Goal: Task Accomplishment & Management: Use online tool/utility

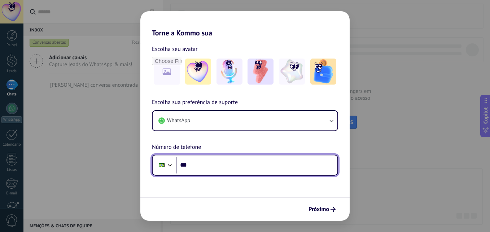
click at [237, 163] on input "***" at bounding box center [256, 165] width 161 height 17
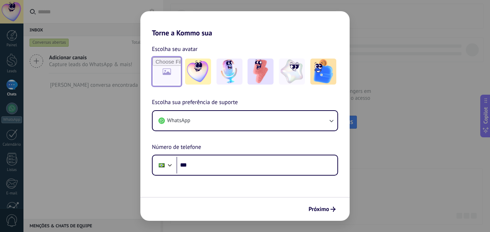
click at [166, 75] on input "file" at bounding box center [167, 71] width 28 height 28
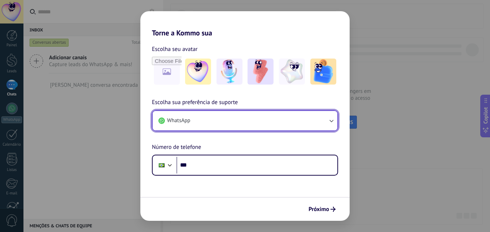
click at [255, 114] on button "WhatsApp" at bounding box center [245, 120] width 185 height 19
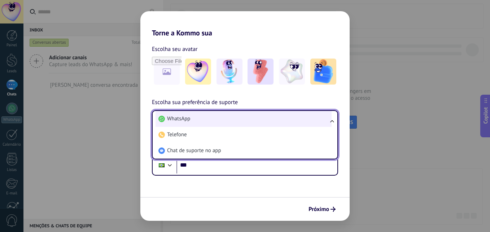
click at [260, 113] on li "WhatsApp" at bounding box center [243, 119] width 176 height 16
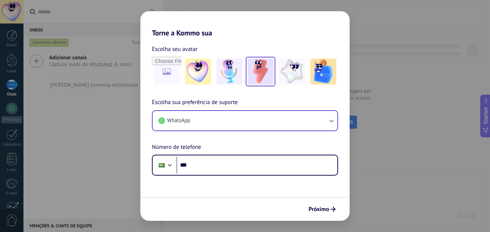
click at [267, 75] on img at bounding box center [260, 71] width 26 height 26
click at [197, 73] on img at bounding box center [198, 71] width 26 height 26
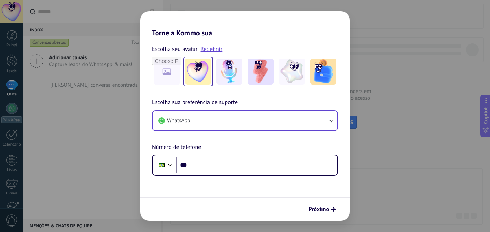
click at [56, 137] on div "Torne a Kommo sua Escolha seu avatar Redefinir Escolha sua preferência de supor…" at bounding box center [245, 116] width 490 height 232
